Goal: Information Seeking & Learning: Find specific fact

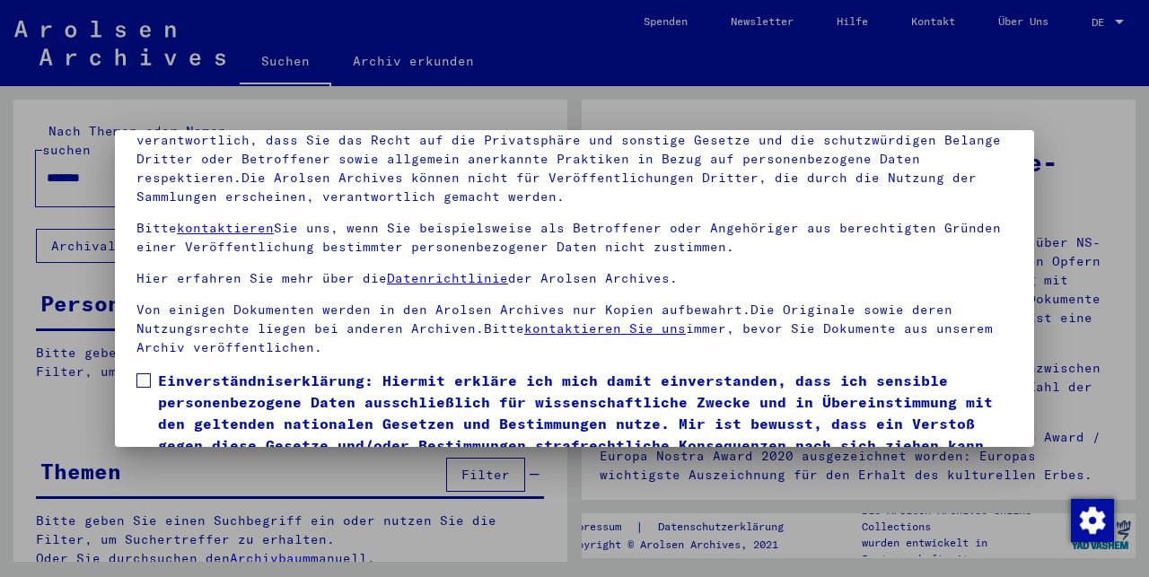
scroll to position [147, 0]
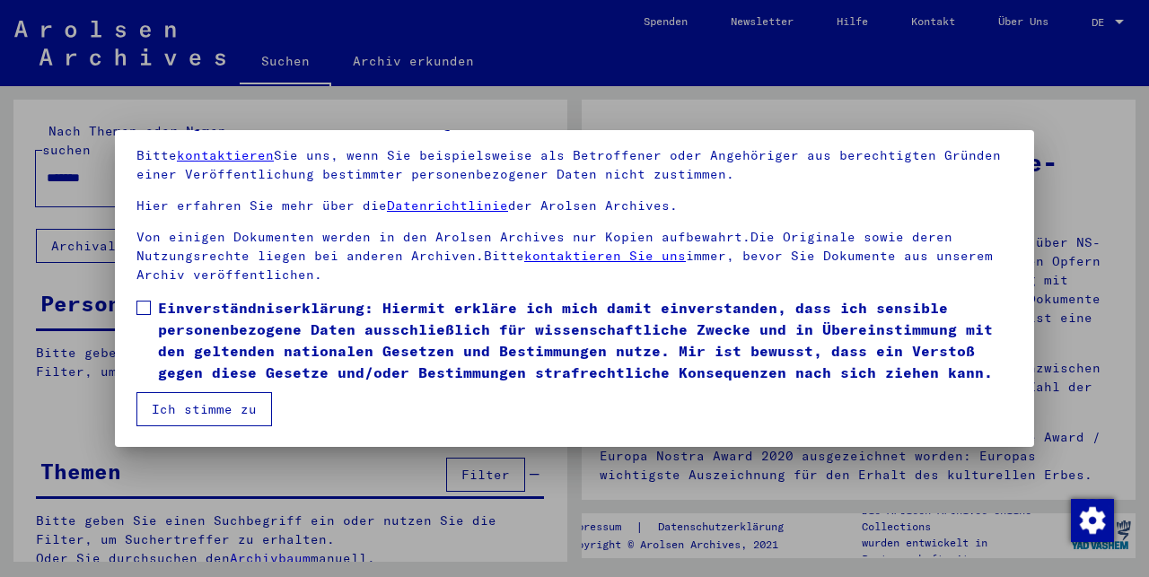
click at [170, 399] on button "Ich stimme zu" at bounding box center [204, 409] width 136 height 34
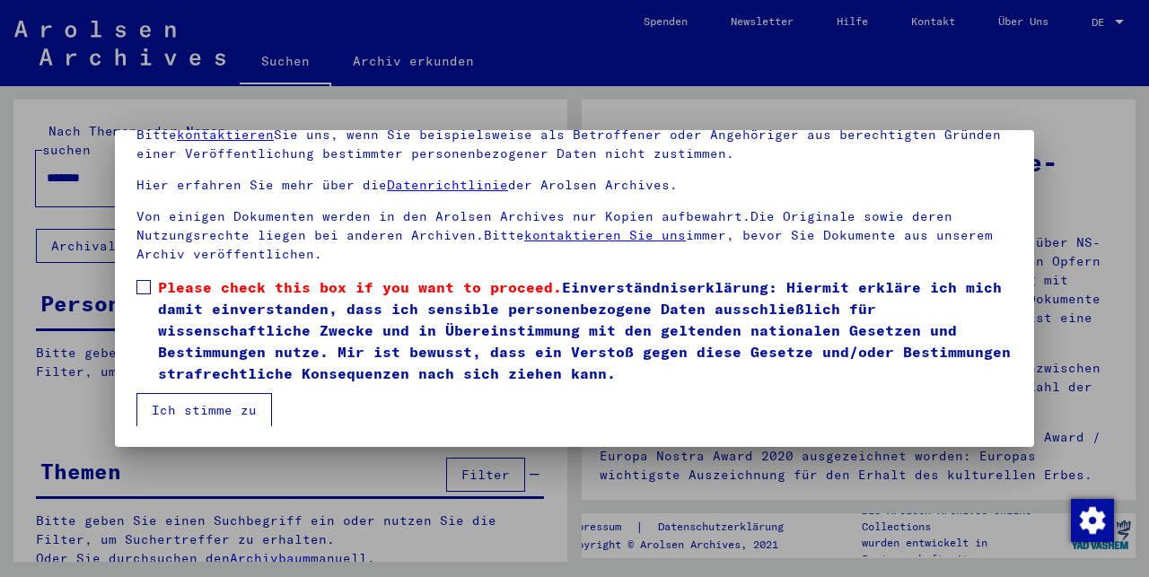
click at [192, 404] on button "Ich stimme zu" at bounding box center [204, 410] width 136 height 34
click at [201, 415] on button "Ich stimme zu" at bounding box center [204, 410] width 136 height 34
click at [140, 288] on span at bounding box center [143, 287] width 14 height 14
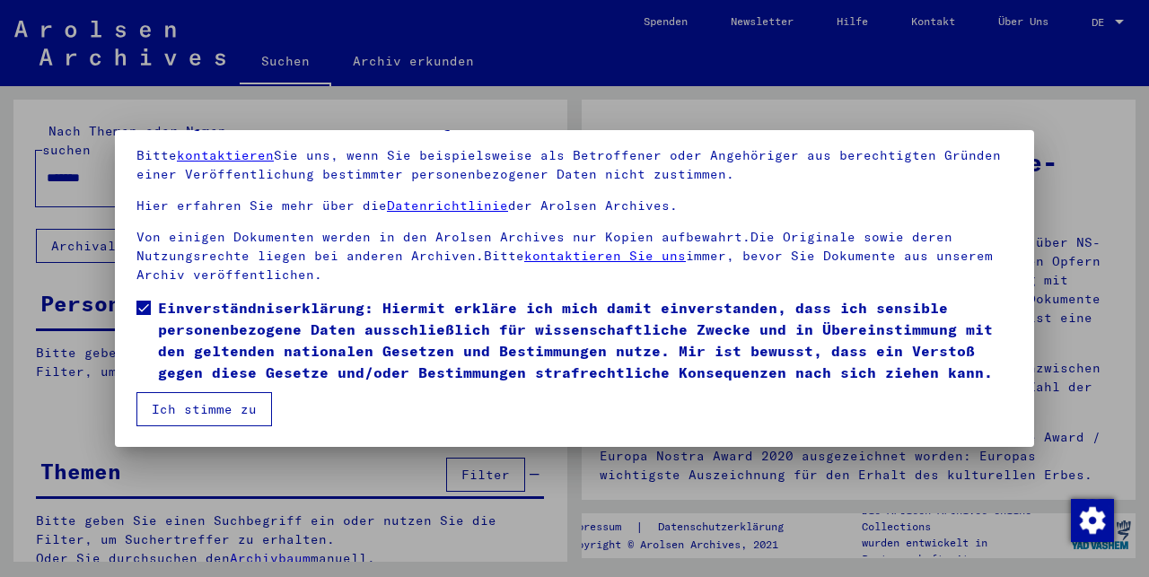
click at [206, 402] on button "Ich stimme zu" at bounding box center [204, 409] width 136 height 34
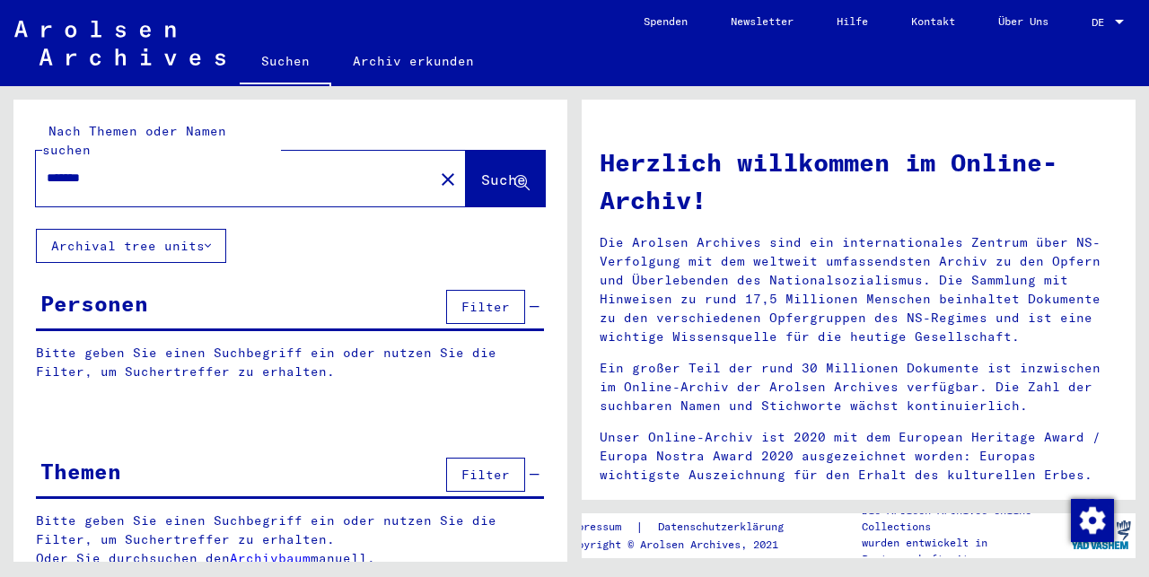
click at [483, 170] on span "Suche" at bounding box center [503, 179] width 45 height 18
click at [505, 176] on button "Suche" at bounding box center [505, 179] width 79 height 56
click at [244, 169] on input "*******" at bounding box center [229, 178] width 365 height 19
click at [481, 170] on span "Suche" at bounding box center [503, 179] width 45 height 18
click at [526, 171] on span "Suche" at bounding box center [505, 180] width 48 height 19
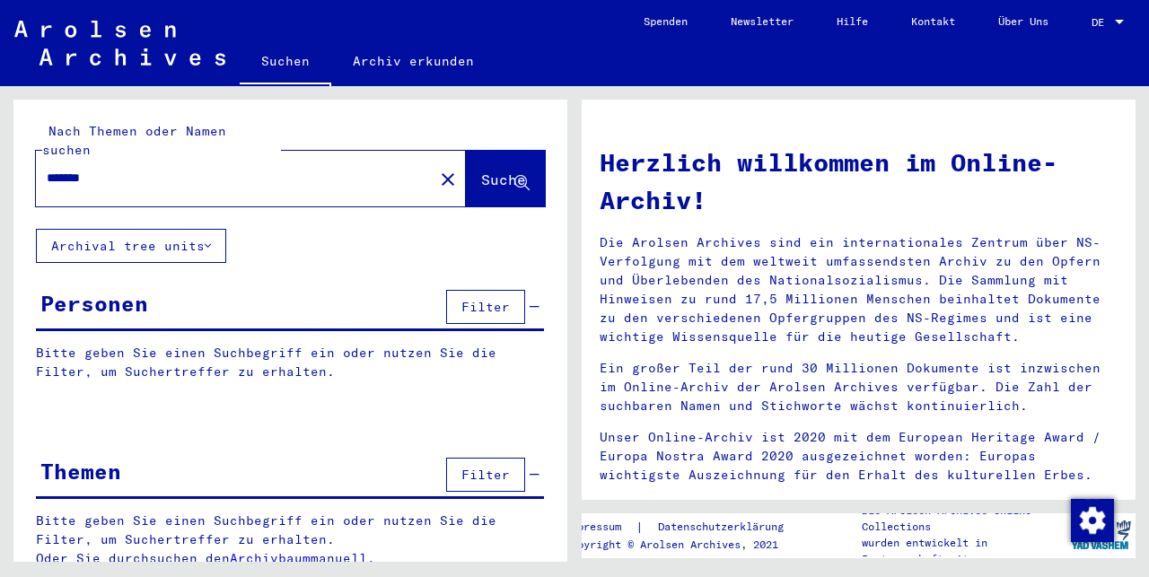
click at [189, 178] on div "*******" at bounding box center [224, 178] width 376 height 40
click at [186, 169] on input "*******" at bounding box center [229, 178] width 365 height 19
type input "*******"
click at [206, 240] on icon at bounding box center [208, 246] width 6 height 13
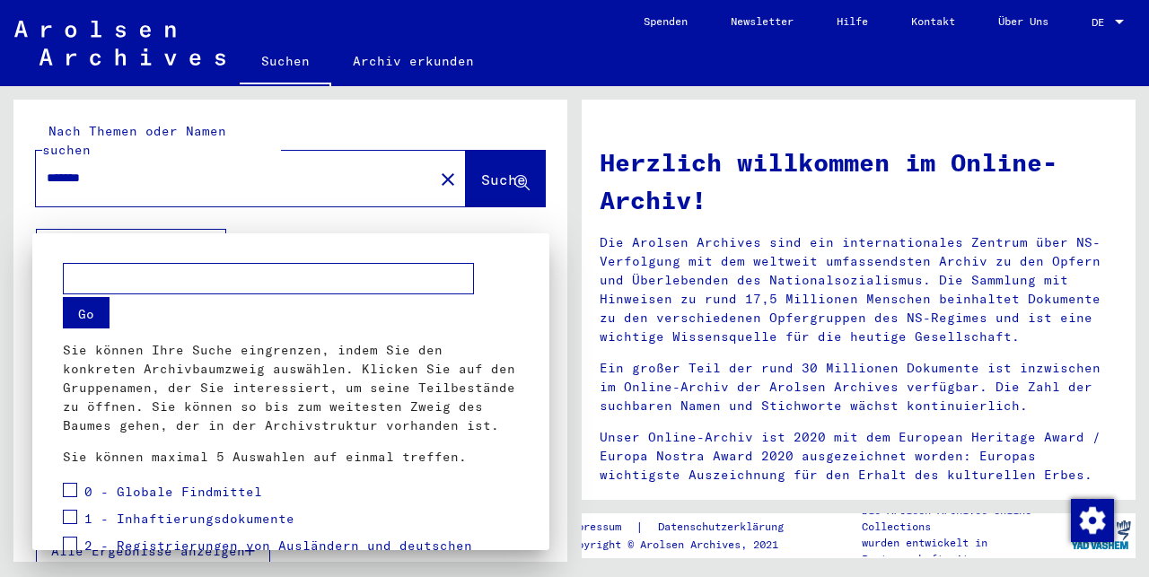
click at [289, 218] on div at bounding box center [574, 288] width 1149 height 577
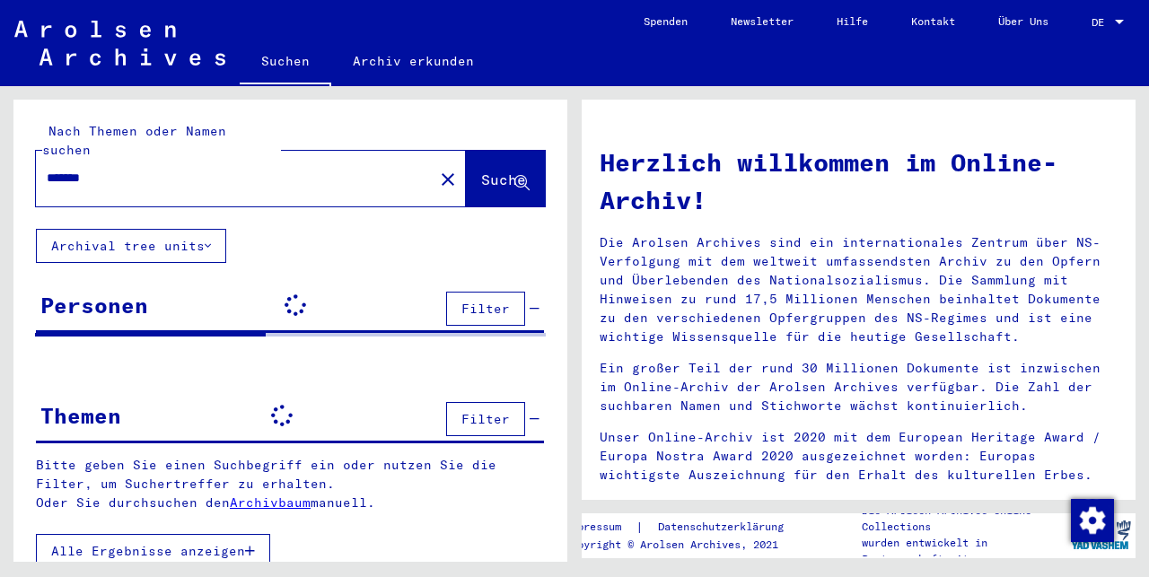
click at [516, 162] on button "Suche" at bounding box center [505, 179] width 79 height 56
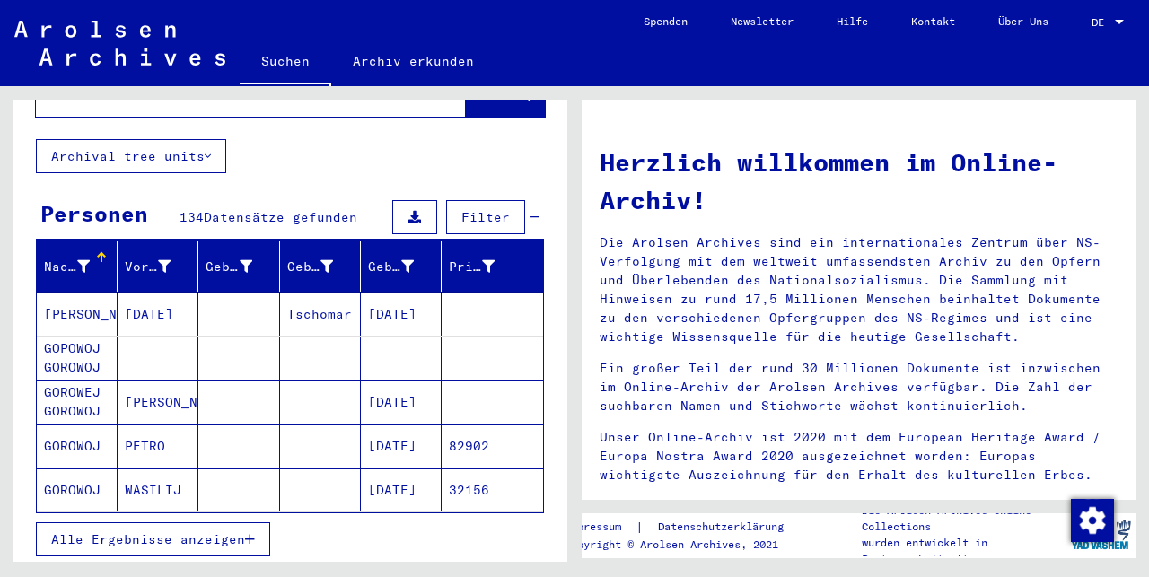
scroll to position [119, 0]
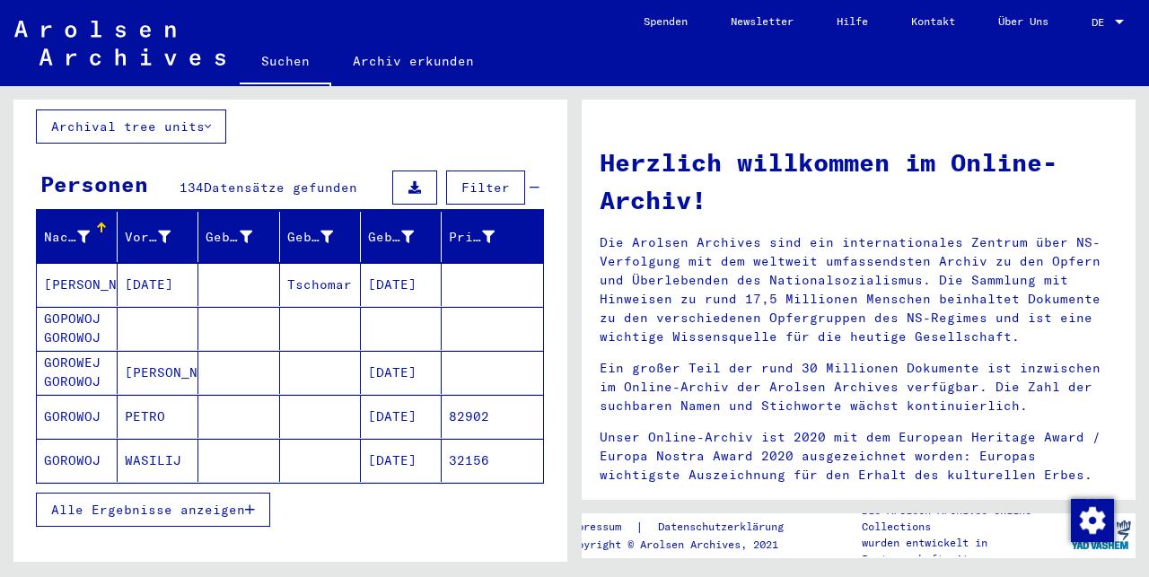
click at [95, 395] on mat-cell "GOROWOJ" at bounding box center [77, 416] width 81 height 43
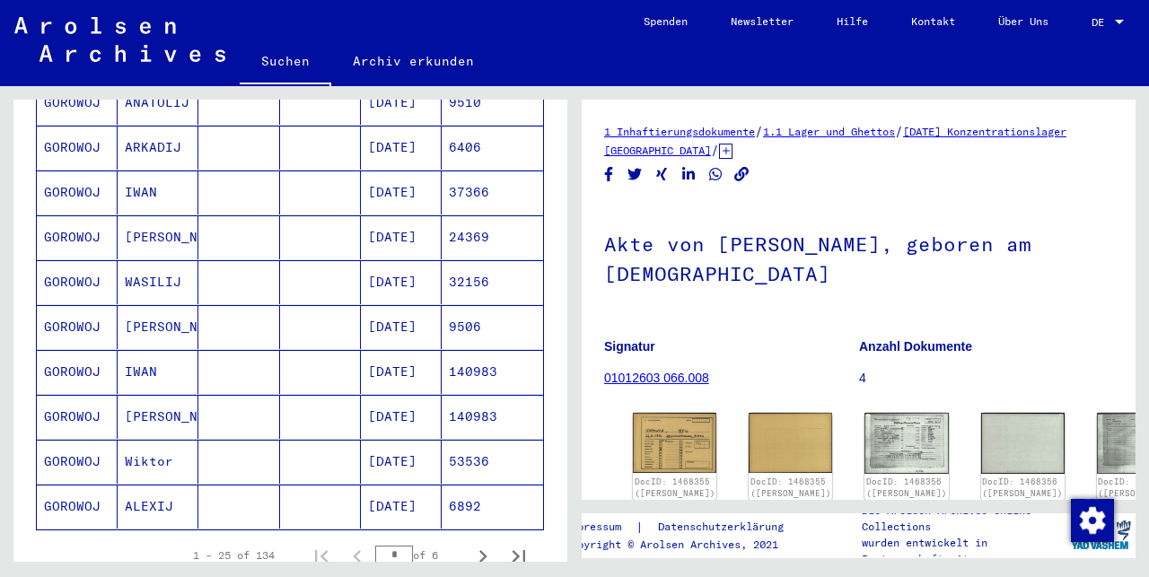
scroll to position [987, 0]
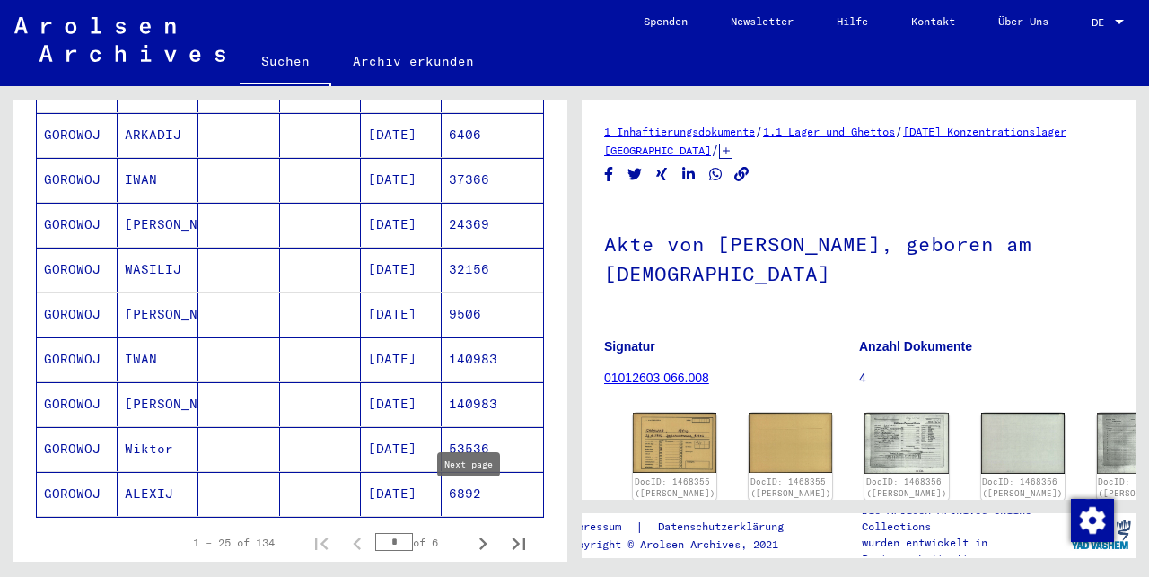
click at [470, 531] on icon "Next page" at bounding box center [482, 543] width 25 height 25
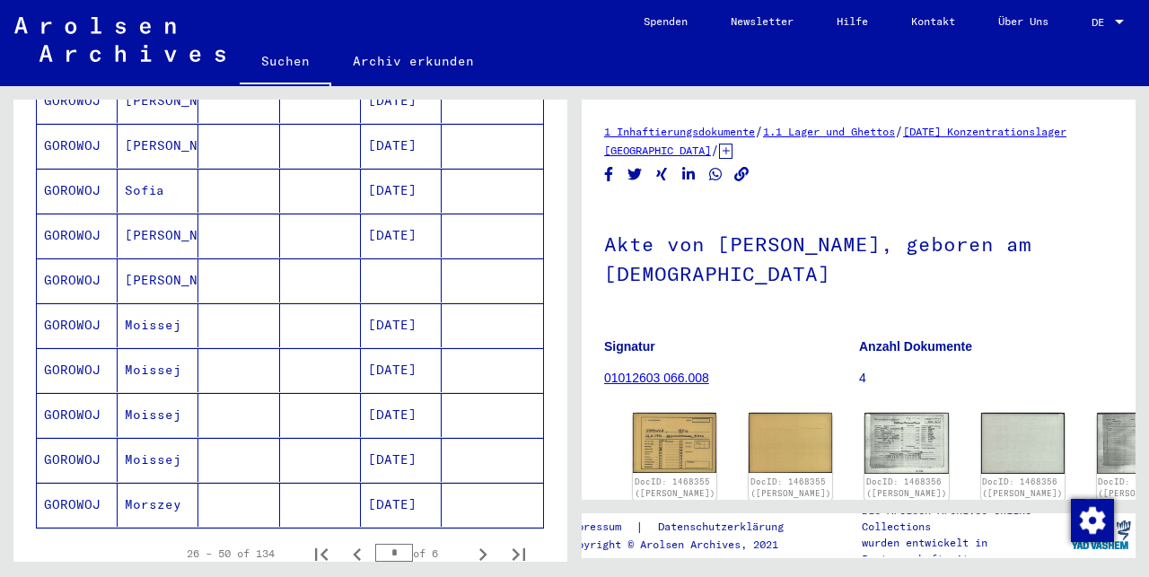
scroll to position [1077, 0]
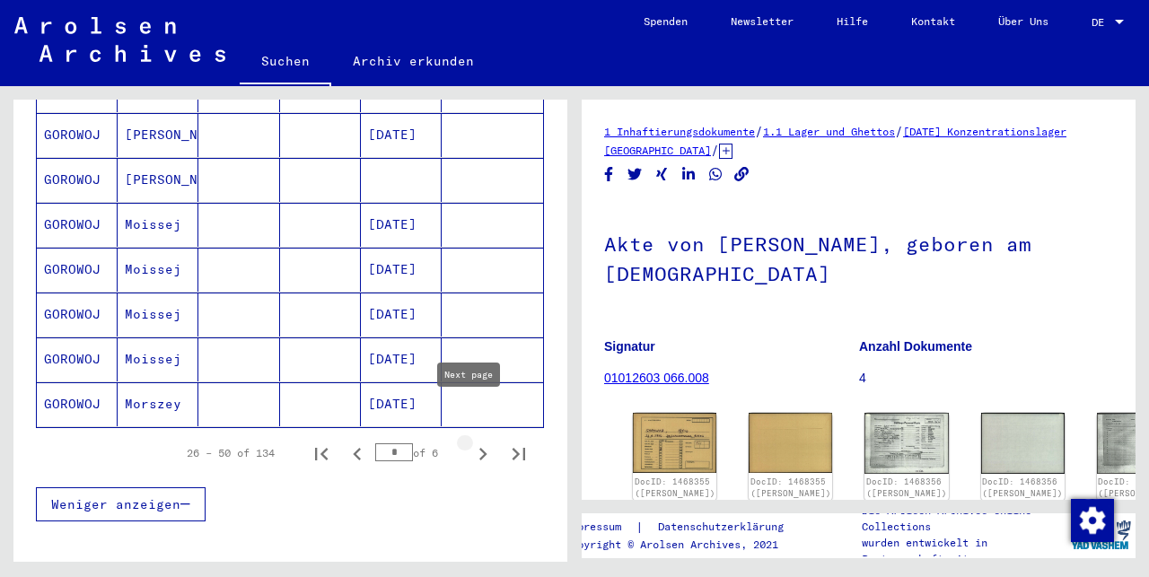
click at [470, 442] on icon "Next page" at bounding box center [482, 454] width 25 height 25
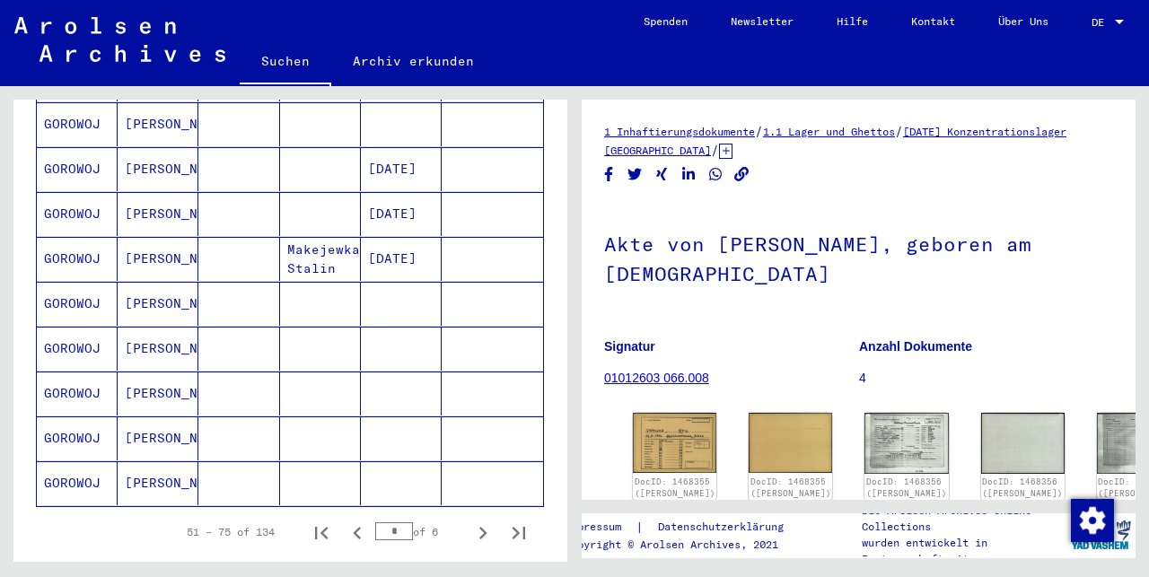
scroll to position [1136, 0]
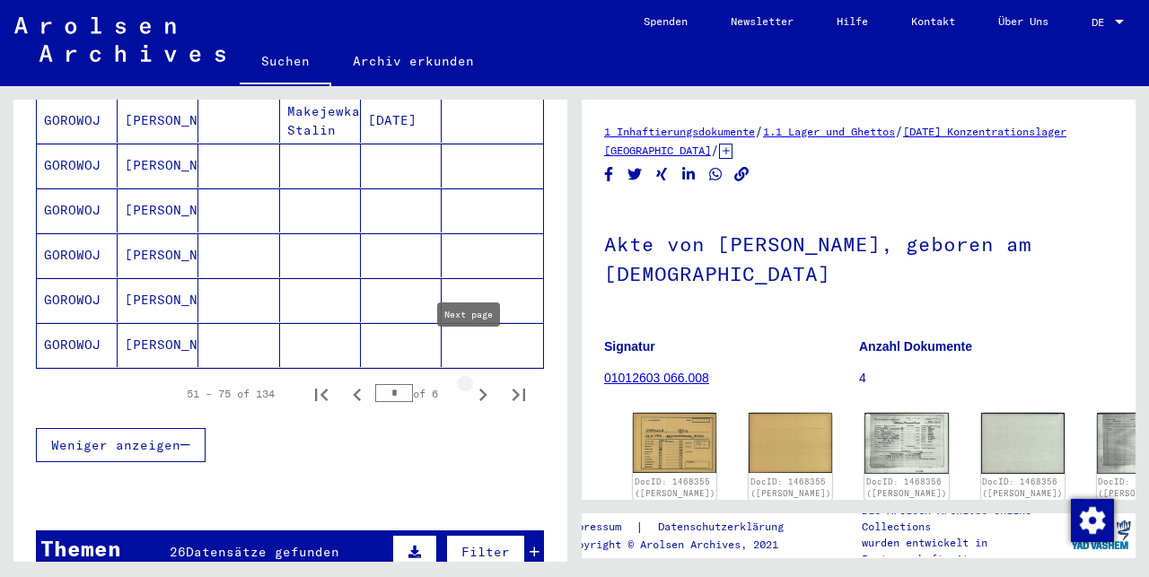
click at [479, 389] on icon "Next page" at bounding box center [483, 395] width 8 height 13
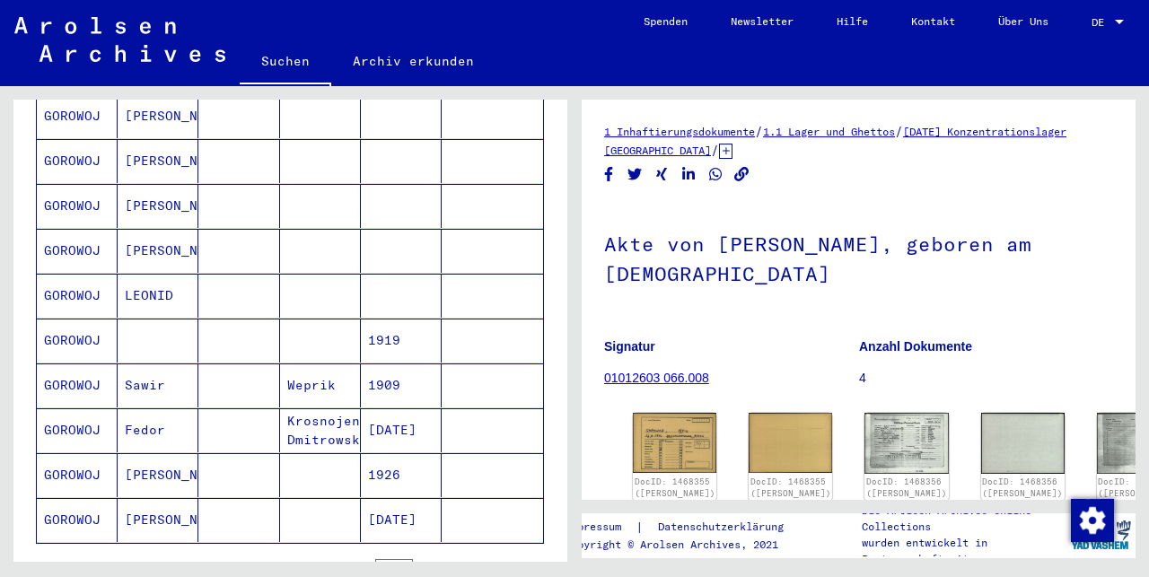
scroll to position [1046, 0]
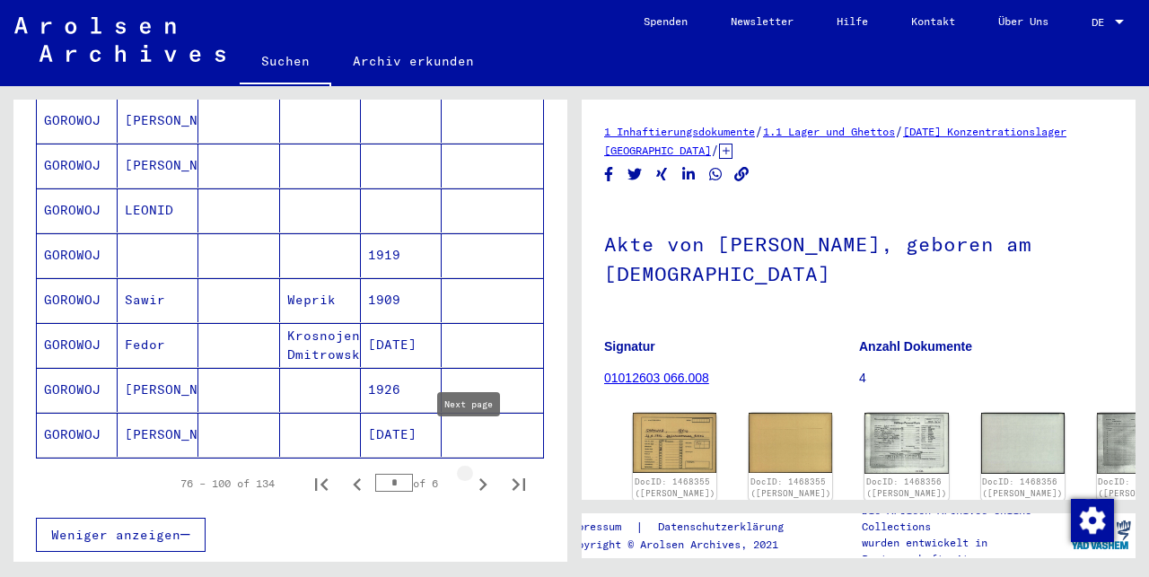
click at [479, 478] on icon "Next page" at bounding box center [483, 484] width 8 height 13
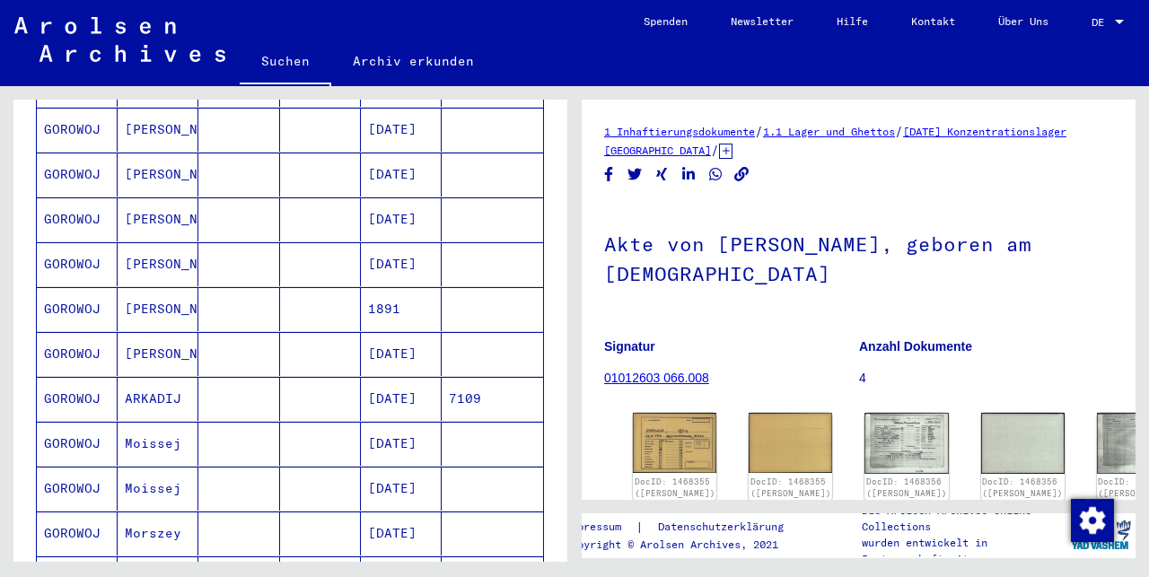
scroll to position [808, 0]
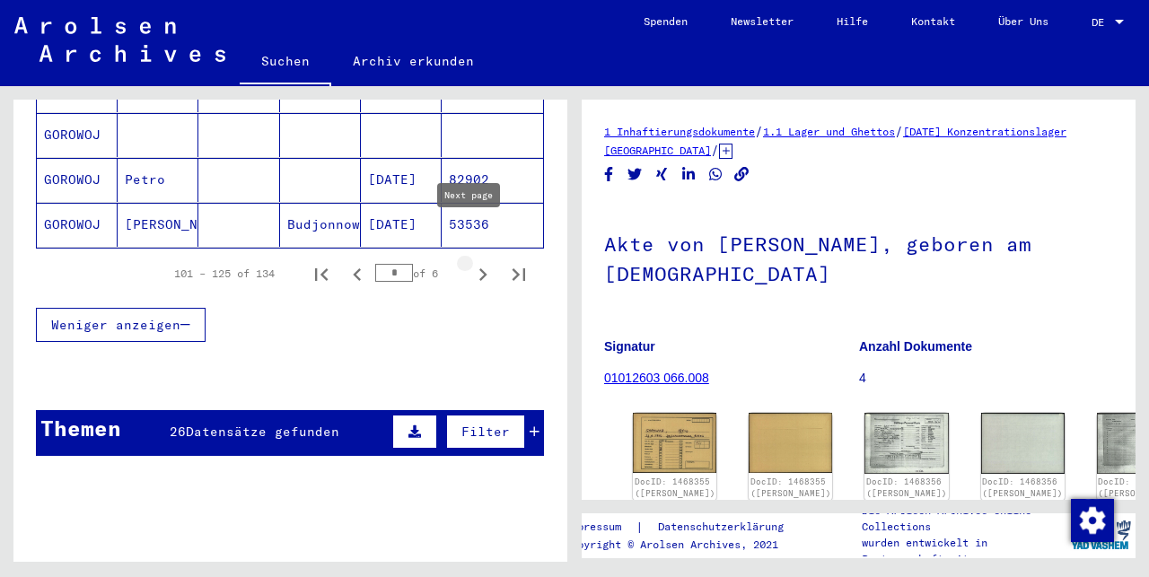
click at [470, 262] on icon "Next page" at bounding box center [482, 274] width 25 height 25
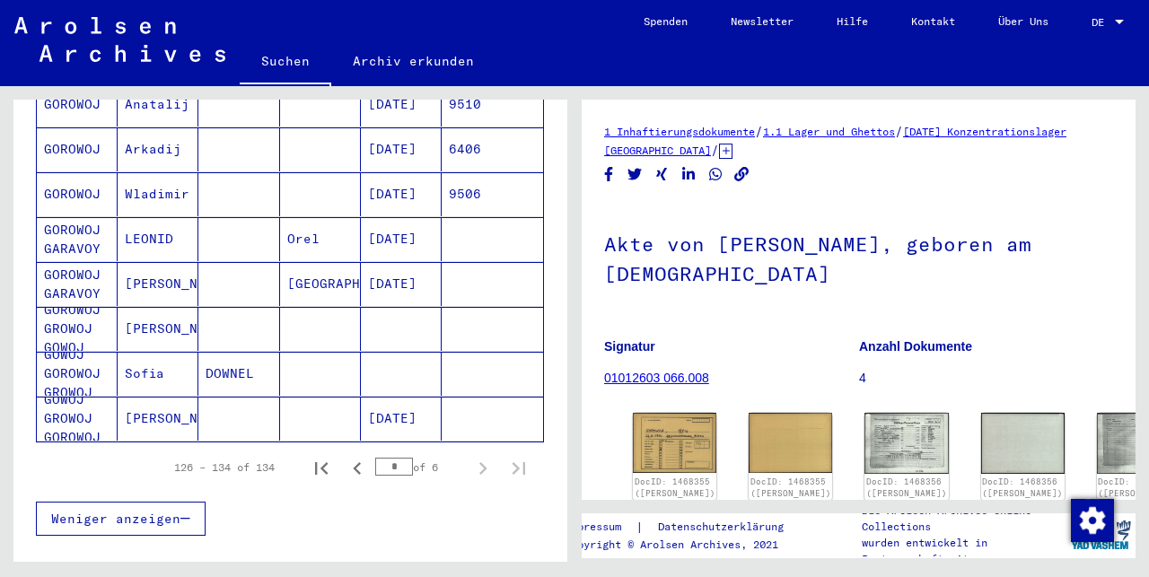
scroll to position [346, 0]
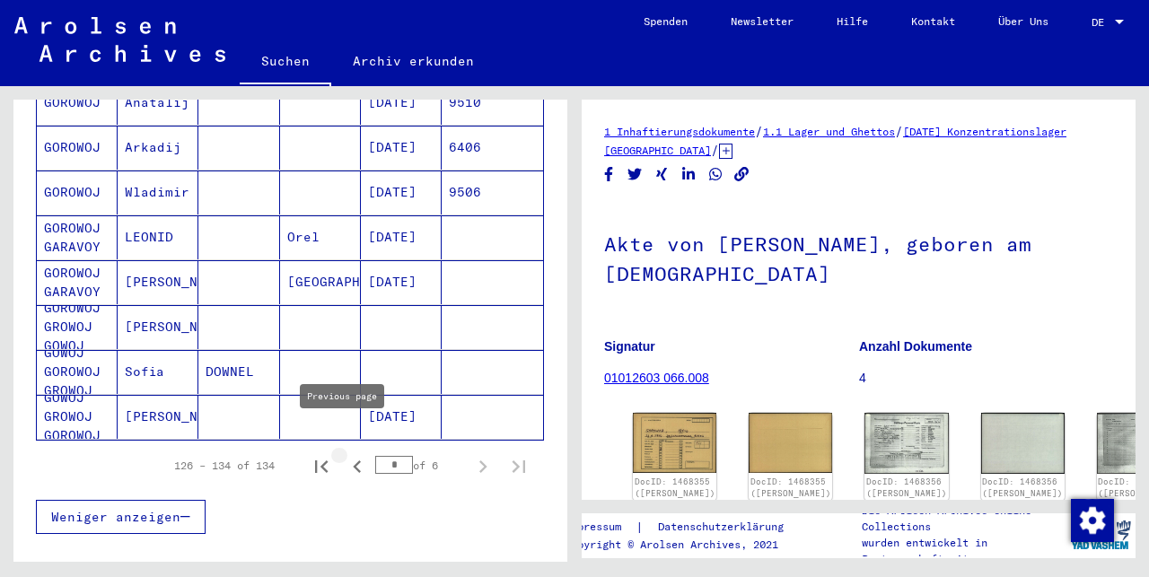
click at [353, 460] on icon "Previous page" at bounding box center [357, 466] width 8 height 13
type input "*"
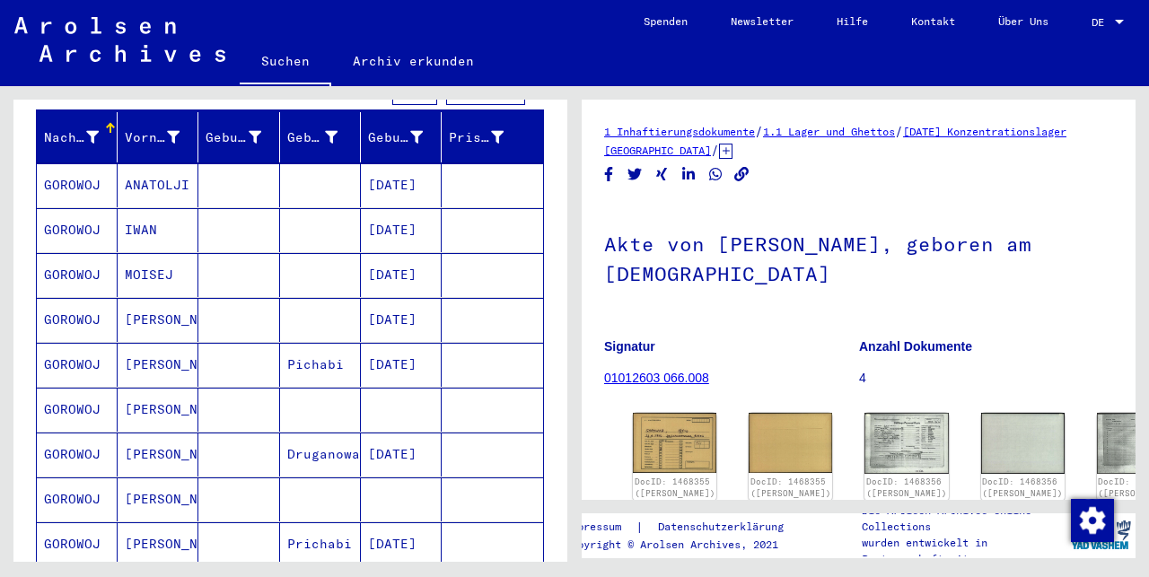
scroll to position [197, 0]
